Goal: Task Accomplishment & Management: Use online tool/utility

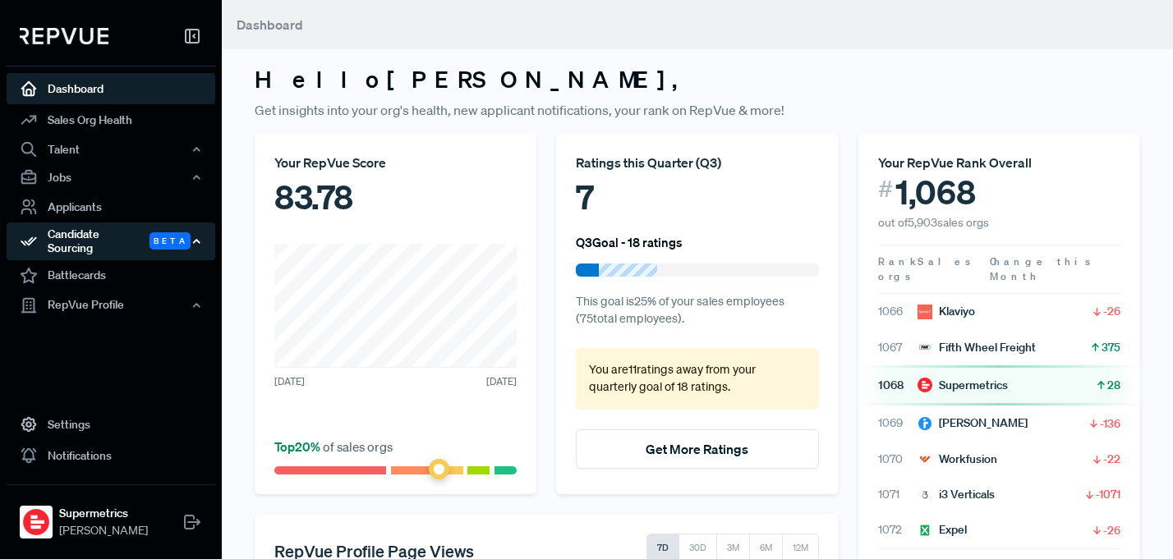
click at [121, 232] on div "Candidate Sourcing Beta" at bounding box center [111, 242] width 209 height 38
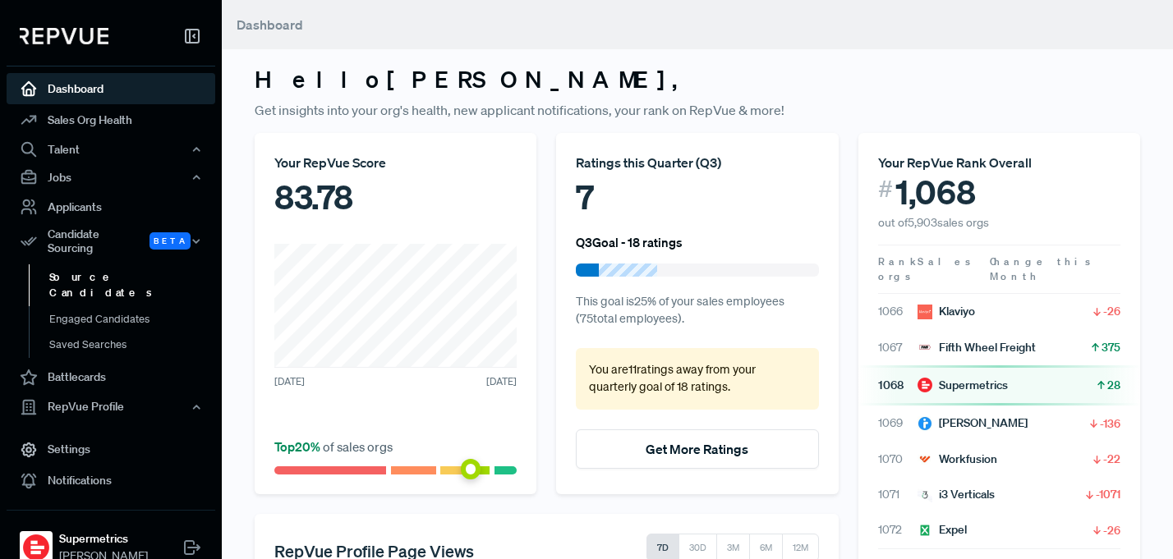
click at [98, 274] on link "Source Candidates" at bounding box center [133, 286] width 209 height 42
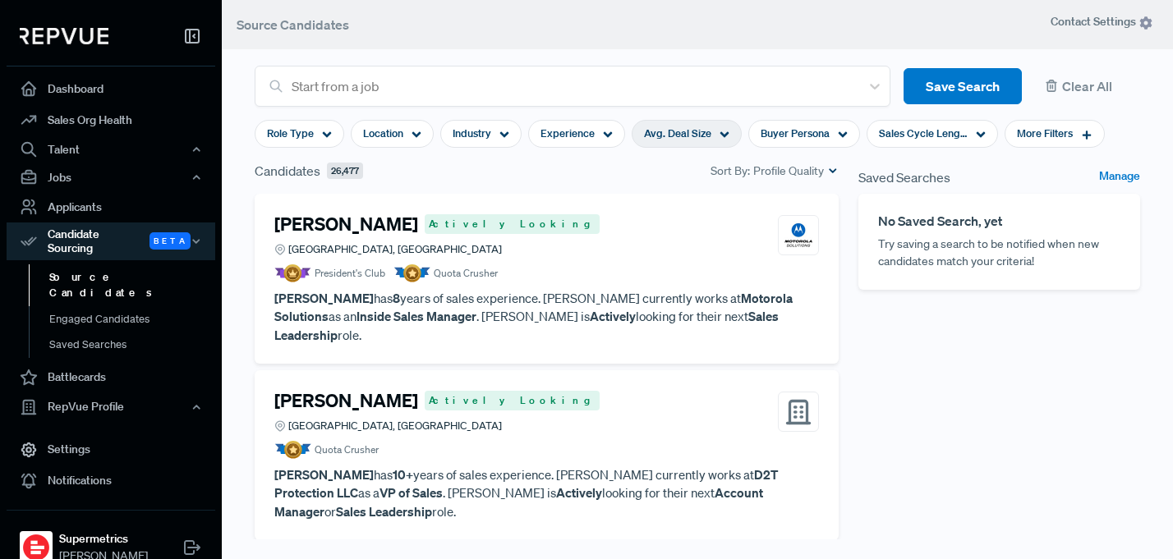
click at [665, 129] on span "Avg. Deal Size" at bounding box center [677, 134] width 67 height 16
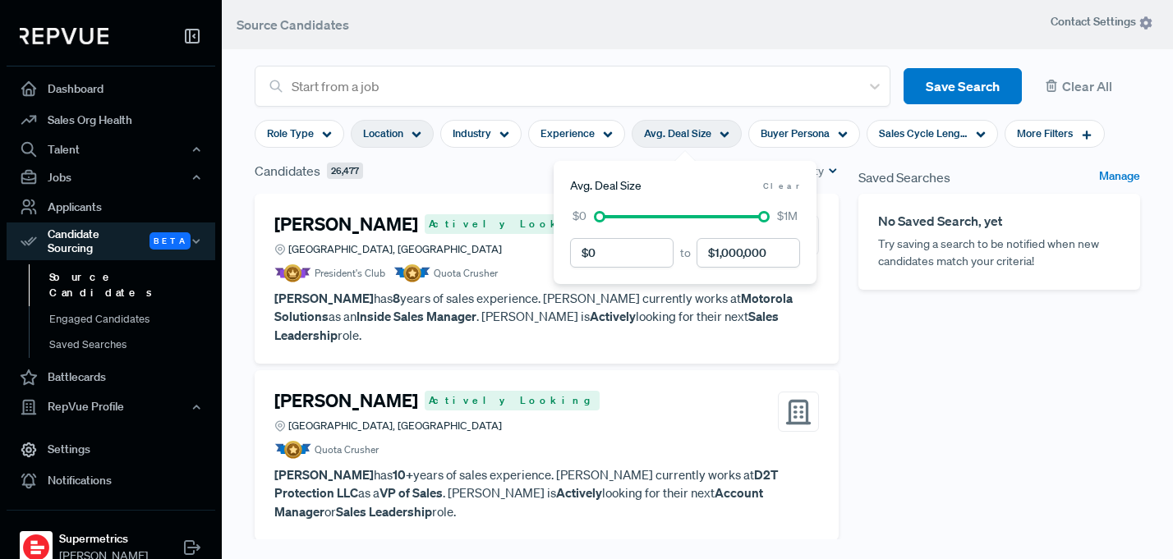
drag, startPoint x: 380, startPoint y: 141, endPoint x: 362, endPoint y: 140, distance: 18.1
click at [376, 141] on div "Location" at bounding box center [392, 134] width 83 height 28
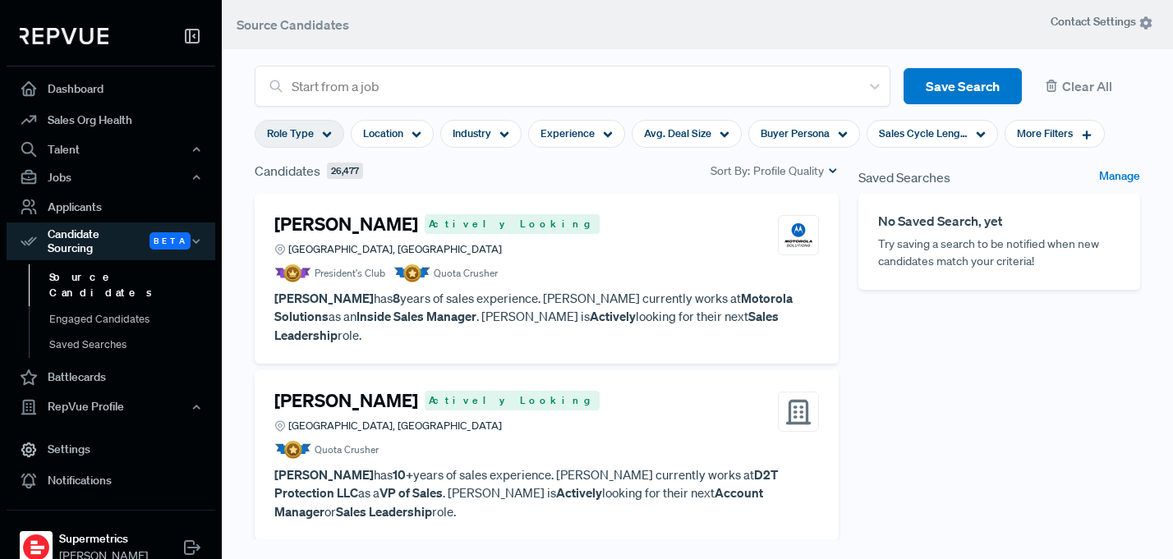
click at [279, 134] on span "Role Type" at bounding box center [290, 134] width 47 height 16
click at [529, 145] on div "Experience" at bounding box center [576, 134] width 97 height 28
click at [412, 132] on icon at bounding box center [417, 135] width 10 height 10
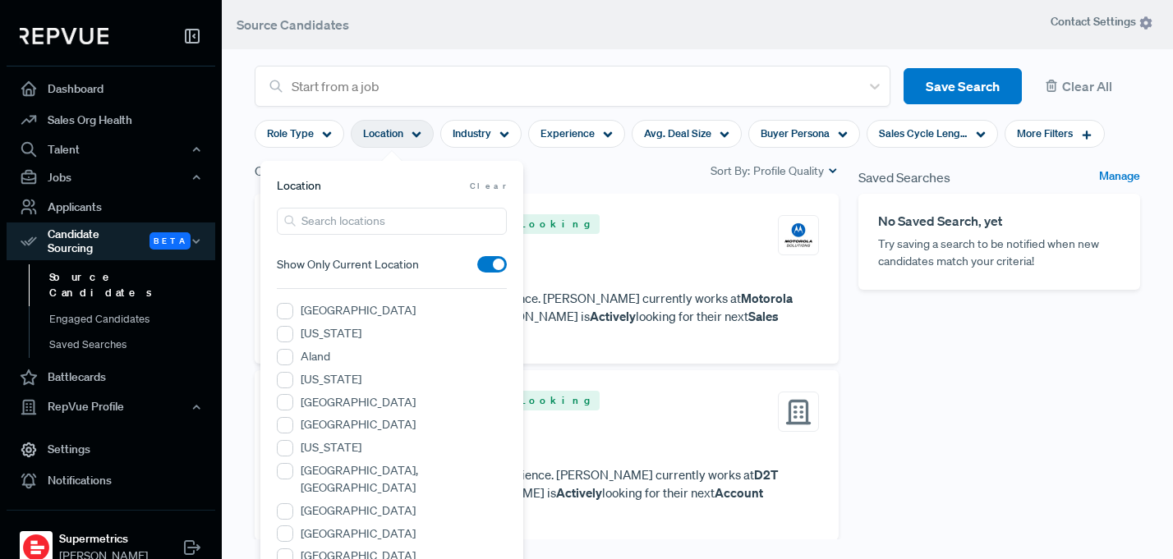
click at [598, 179] on div "Candidates 26,477 Sort By: Profile Quality" at bounding box center [547, 171] width 584 height 20
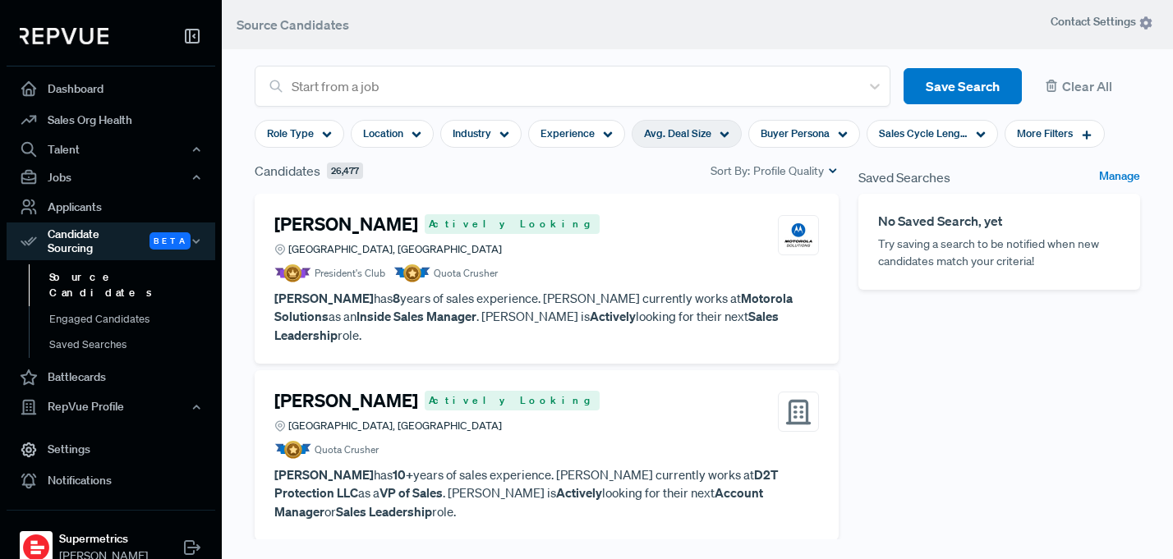
click at [685, 133] on span "Avg. Deal Size" at bounding box center [677, 134] width 67 height 16
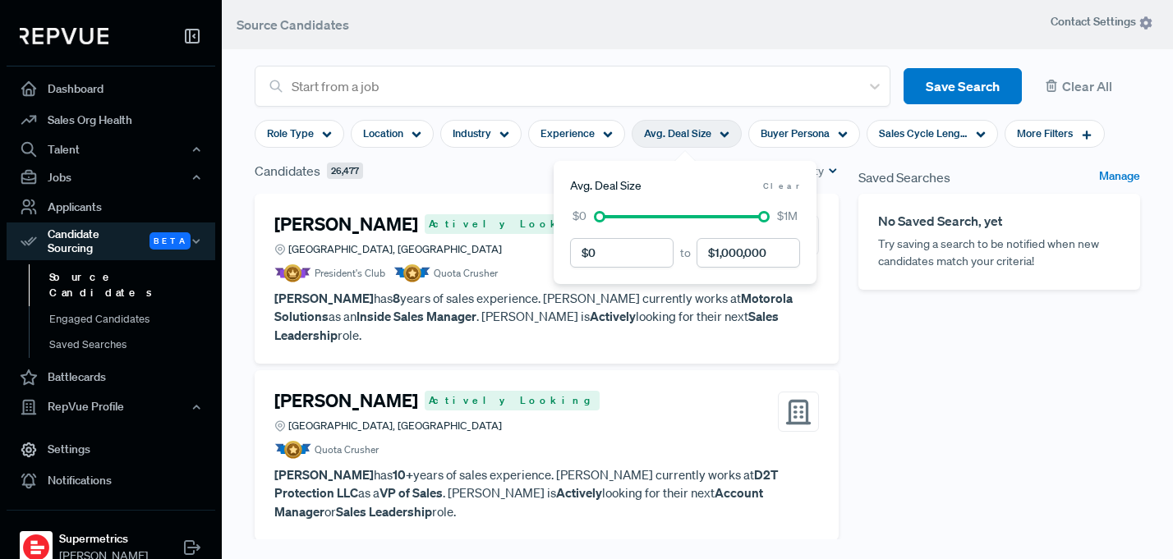
click at [936, 366] on div "Saved Searches Manage No Saved Search, yet Try saving a search to be notified w…" at bounding box center [999, 391] width 301 height 461
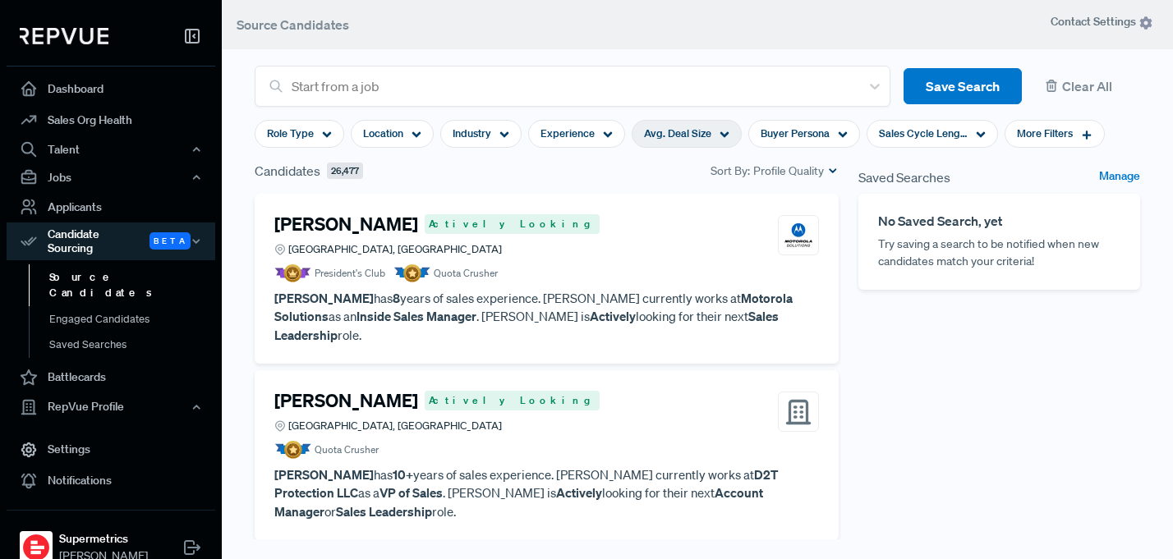
click at [656, 135] on span "Avg. Deal Size" at bounding box center [677, 134] width 67 height 16
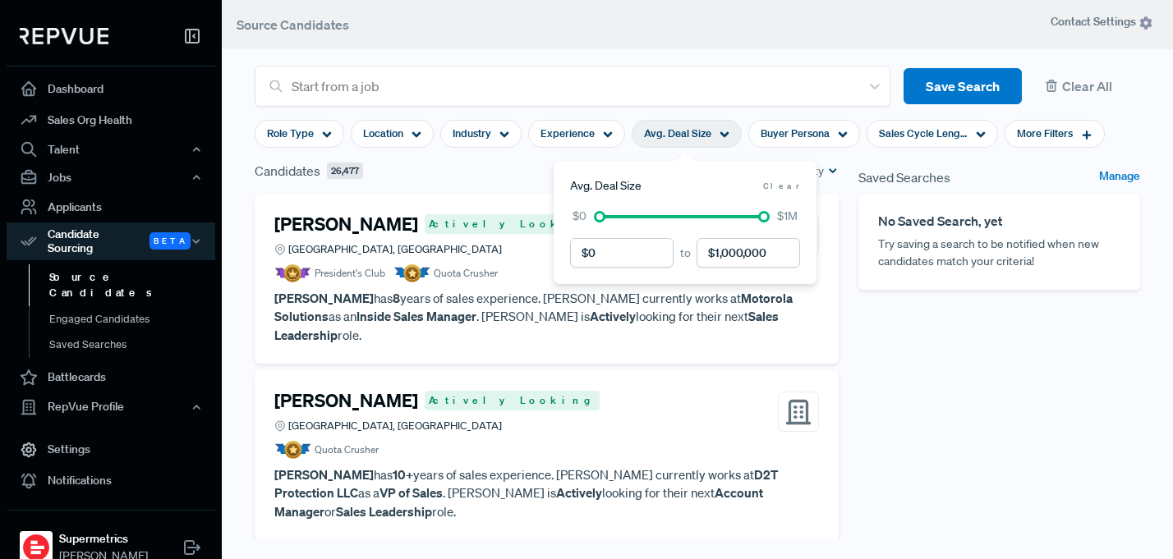
click at [918, 329] on div "Saved Searches Manage No Saved Search, yet Try saving a search to be notified w…" at bounding box center [999, 391] width 301 height 461
